Goal: Navigation & Orientation: Find specific page/section

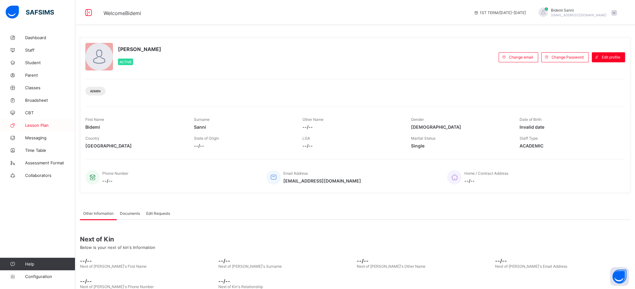
click at [36, 125] on span "Lesson Plan" at bounding box center [50, 125] width 50 height 5
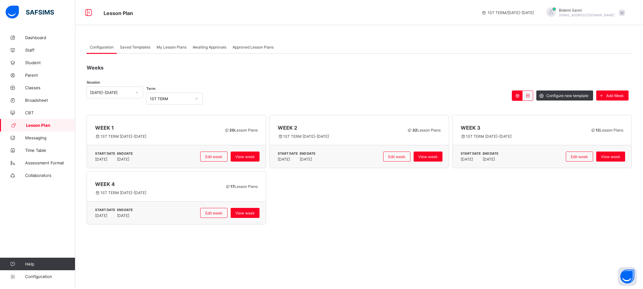
click at [140, 49] on span "Saved Templates" at bounding box center [135, 47] width 30 height 5
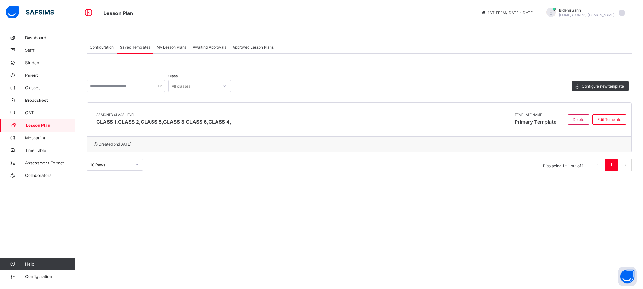
click at [184, 48] on span "My Lesson Plans" at bounding box center [171, 47] width 30 height 5
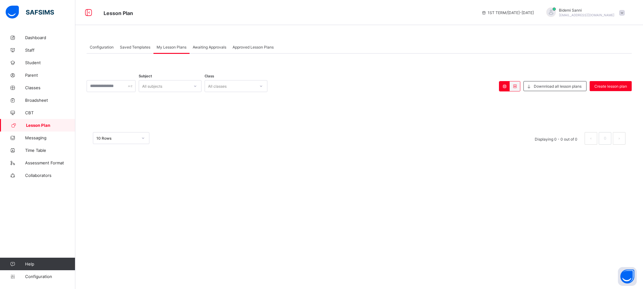
click at [210, 45] on span "Awaiting Approvals" at bounding box center [210, 47] width 34 height 5
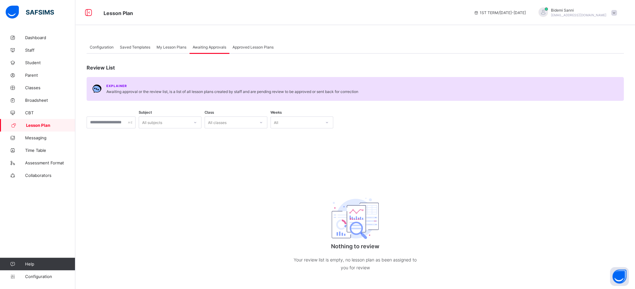
click at [256, 50] on div "Approved Lesson Plans" at bounding box center [252, 47] width 47 height 13
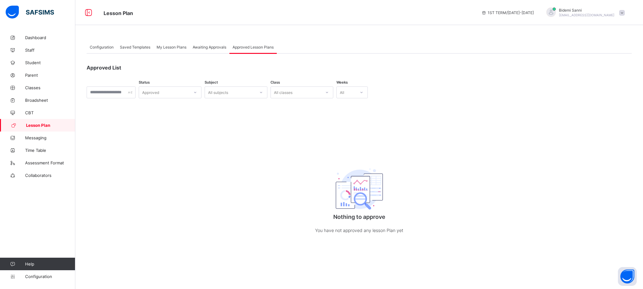
click at [103, 46] on span "Configuration" at bounding box center [102, 47] width 24 height 5
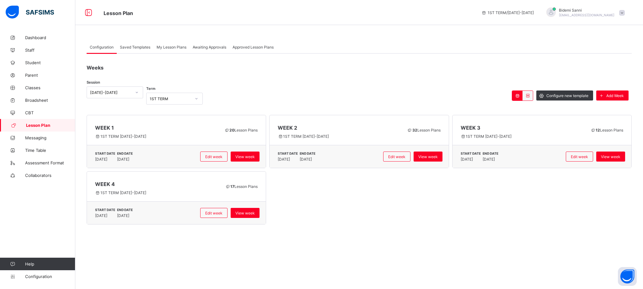
click at [408, 267] on div "Configuration Saved Templates My Lesson Plans Awaiting Approvals Approved Lesso…" at bounding box center [358, 144] width 567 height 289
